Goal: Check status: Check status

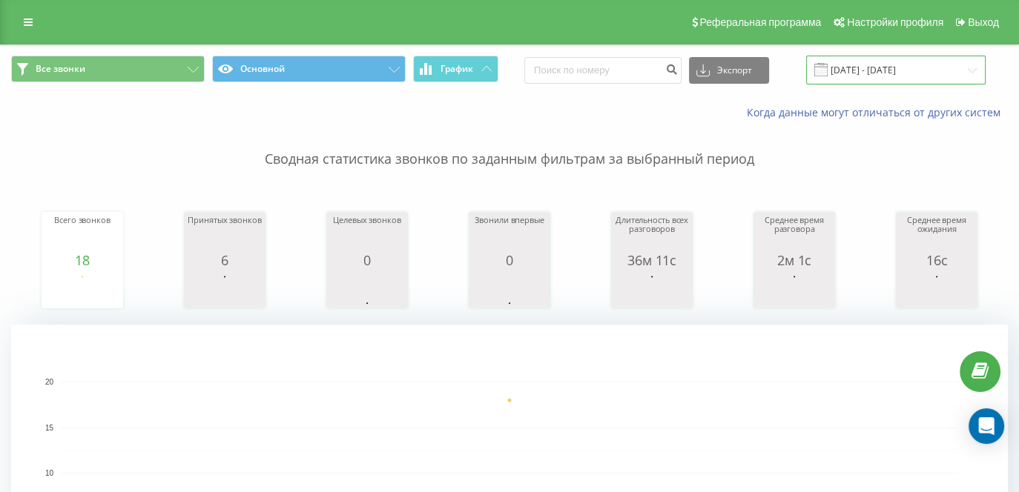
click at [907, 60] on input "[DATE] - [DATE]" at bounding box center [895, 70] width 179 height 29
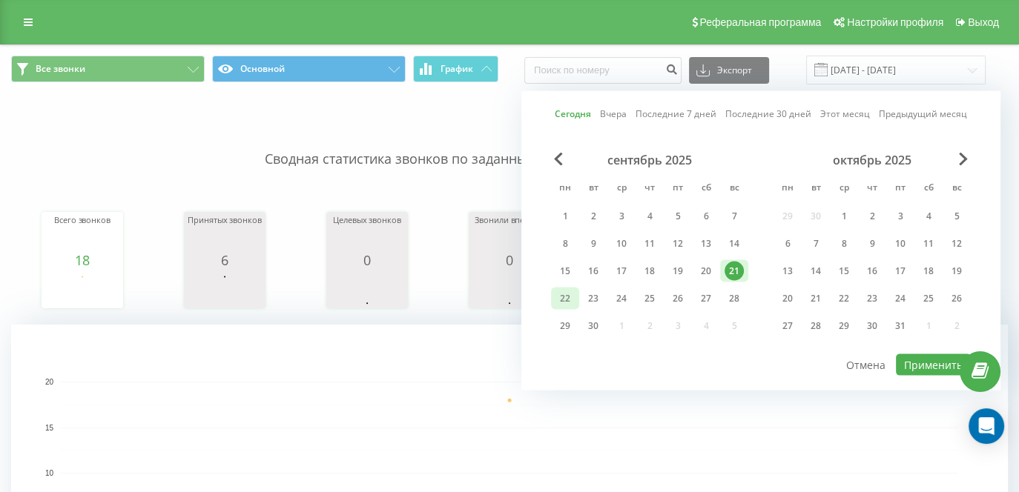
click at [557, 297] on div "22" at bounding box center [564, 298] width 19 height 19
click at [930, 363] on button "Применить" at bounding box center [932, 364] width 75 height 21
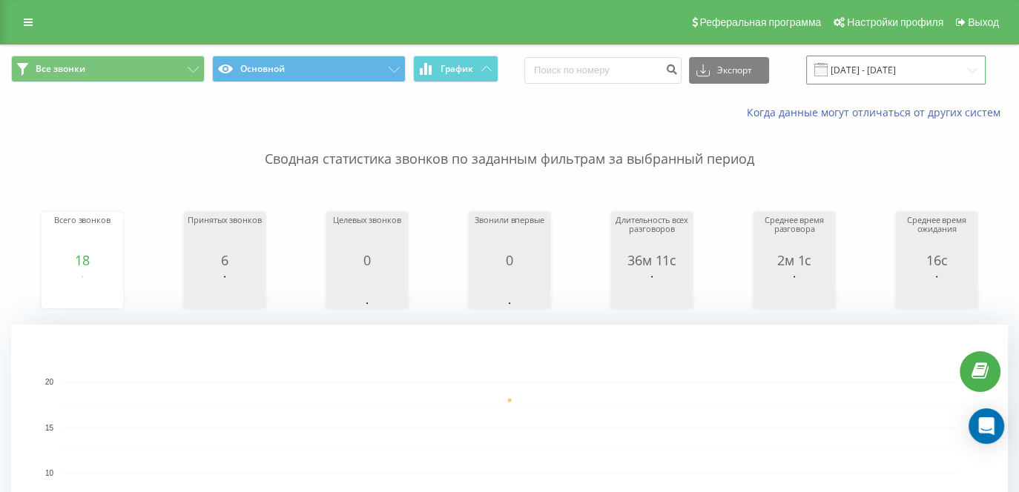
click at [869, 63] on input "[DATE] - [DATE]" at bounding box center [895, 70] width 179 height 29
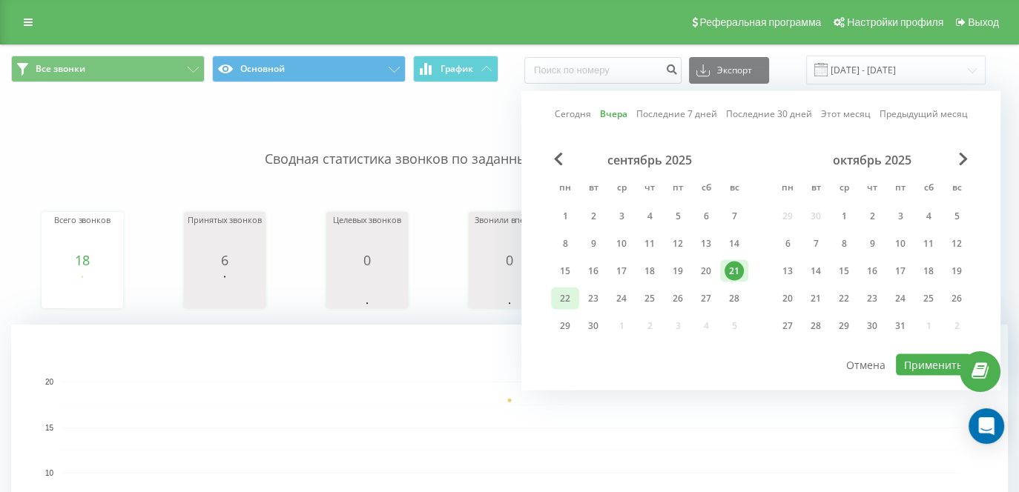
click at [569, 291] on div "22" at bounding box center [564, 298] width 19 height 19
click at [932, 359] on button "Применить" at bounding box center [932, 364] width 75 height 21
type input "[DATE] - [DATE]"
